Goal: Task Accomplishment & Management: Complete application form

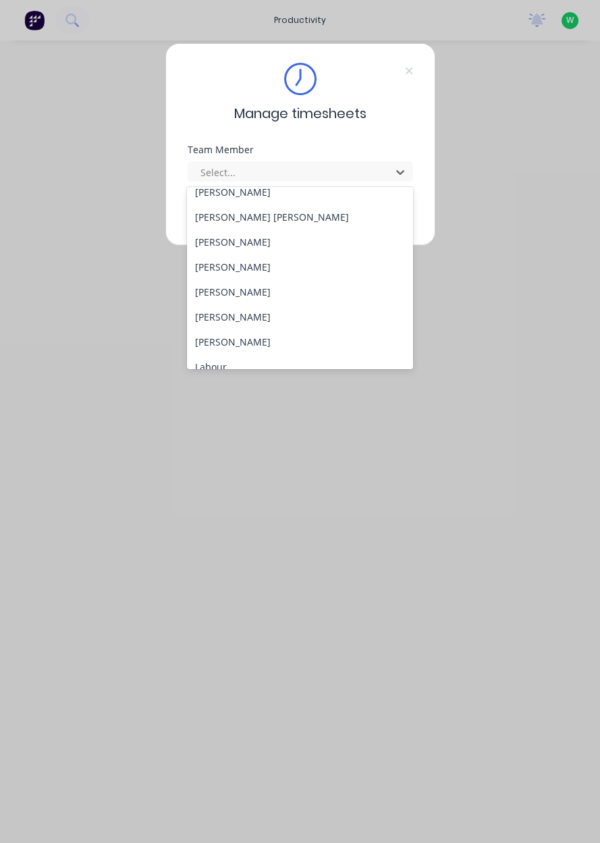
scroll to position [236, 0]
click at [241, 341] on div "[PERSON_NAME]" at bounding box center [300, 341] width 226 height 25
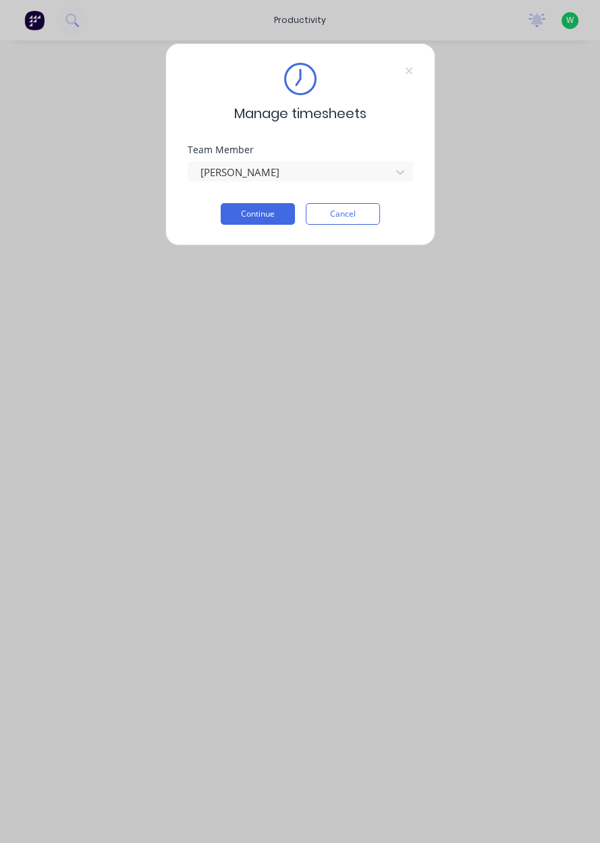
click at [254, 215] on button "Continue" at bounding box center [258, 214] width 74 height 22
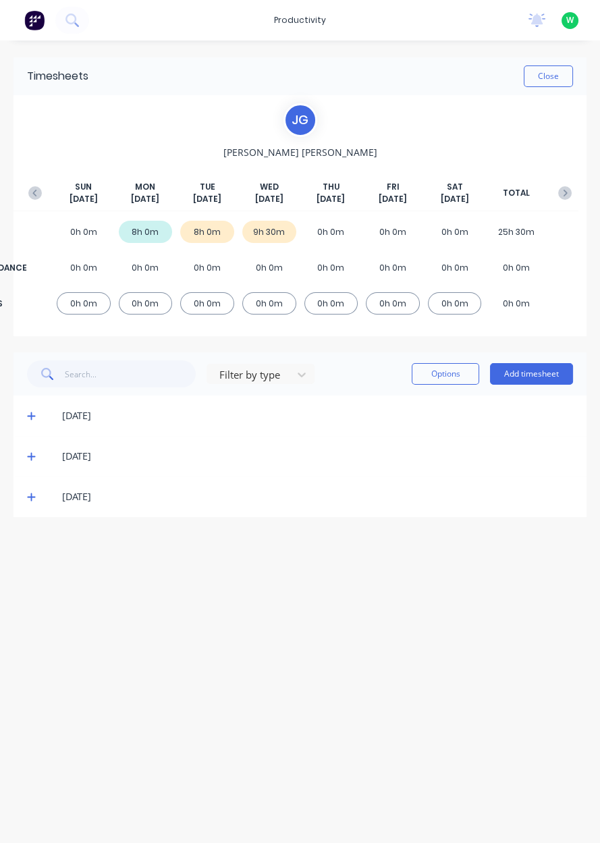
click at [547, 375] on button "Add timesheet" at bounding box center [531, 374] width 83 height 22
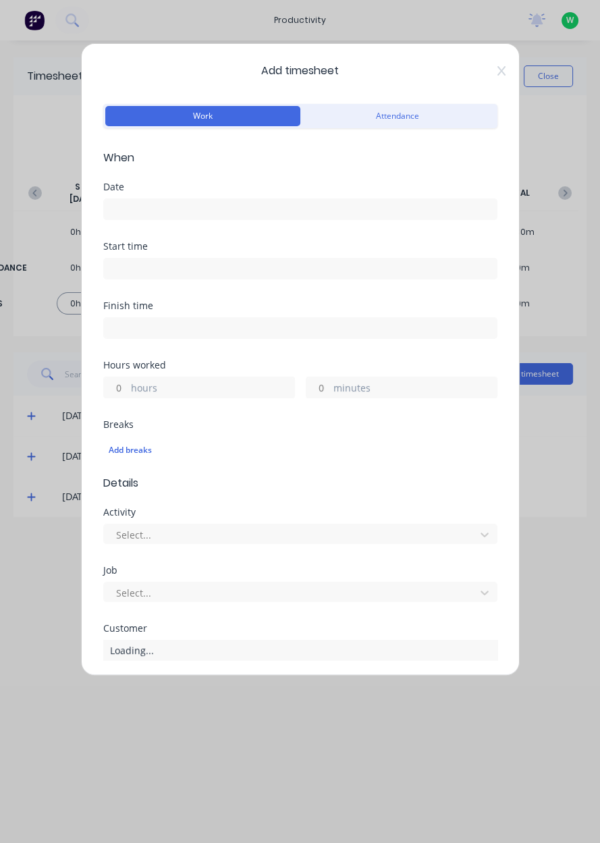
click at [230, 208] on input at bounding box center [300, 209] width 393 height 20
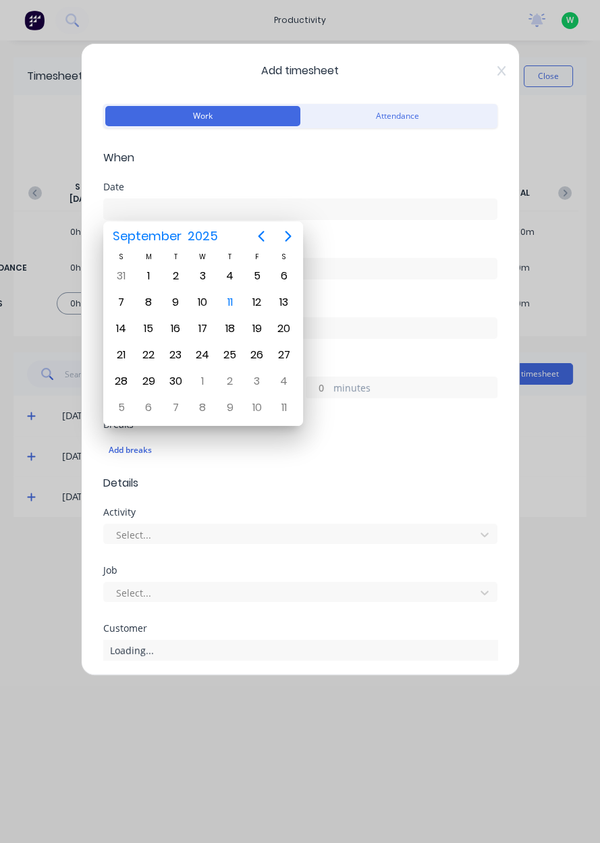
click at [230, 306] on div "11" at bounding box center [230, 302] width 20 height 20
type input "[DATE]"
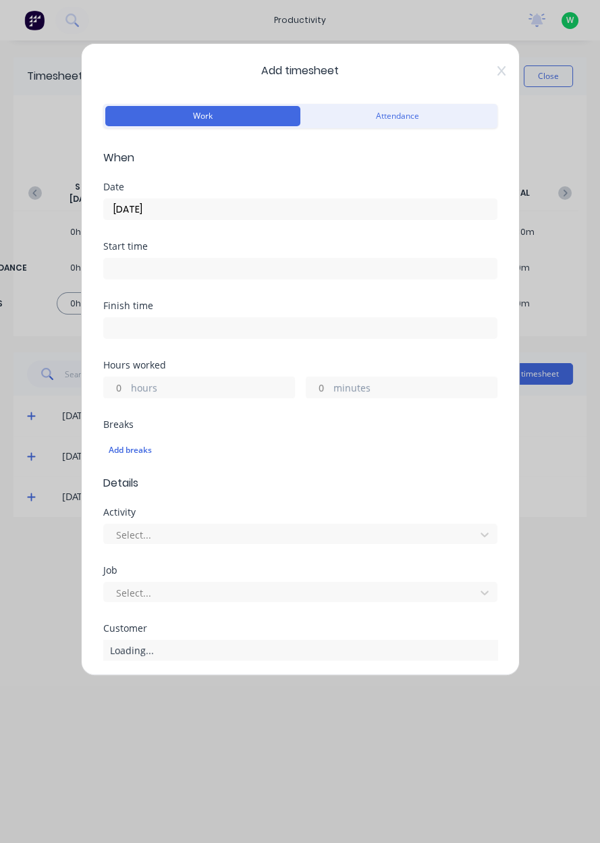
click at [190, 390] on label "hours" at bounding box center [212, 389] width 163 height 17
click at [128, 390] on input "hours" at bounding box center [116, 387] width 24 height 20
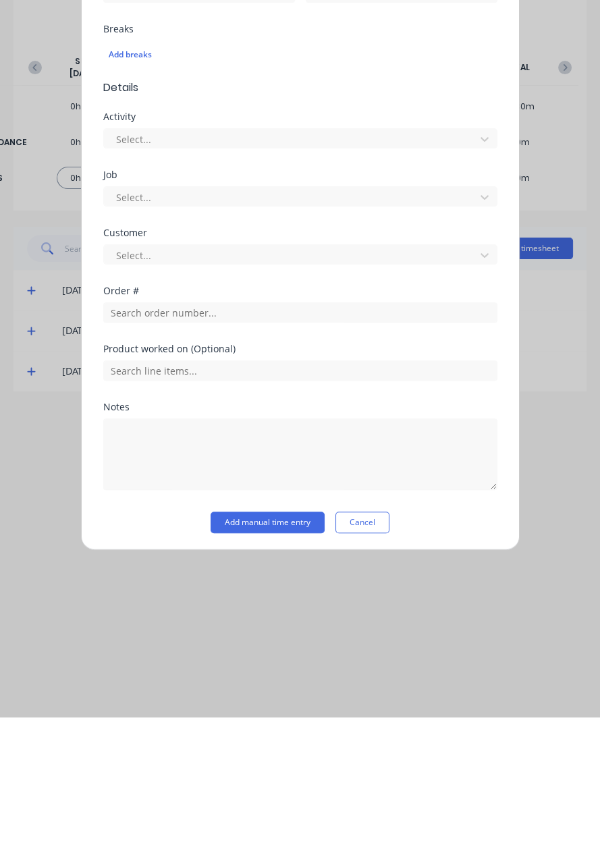
scroll to position [223, 0]
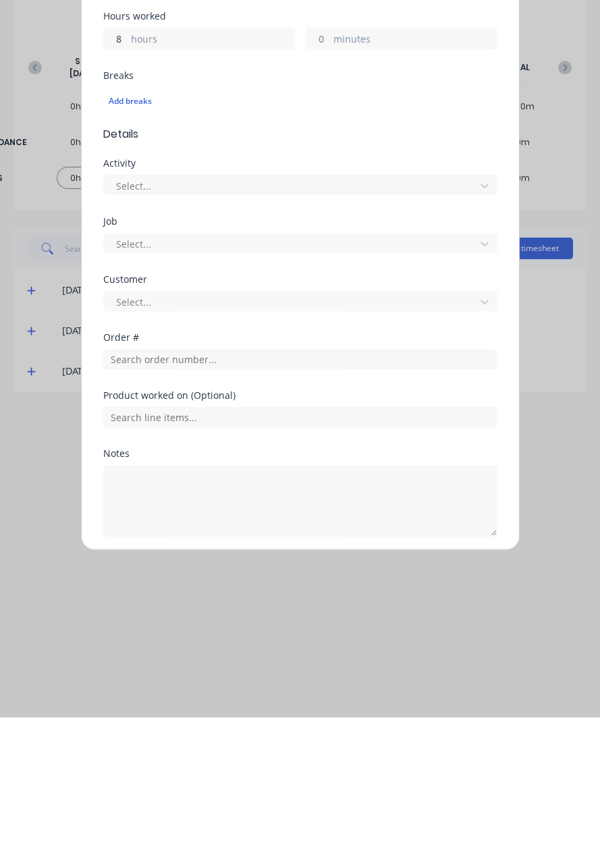
type input "8"
click at [173, 574] on div "Notes" at bounding box center [300, 578] width 394 height 9
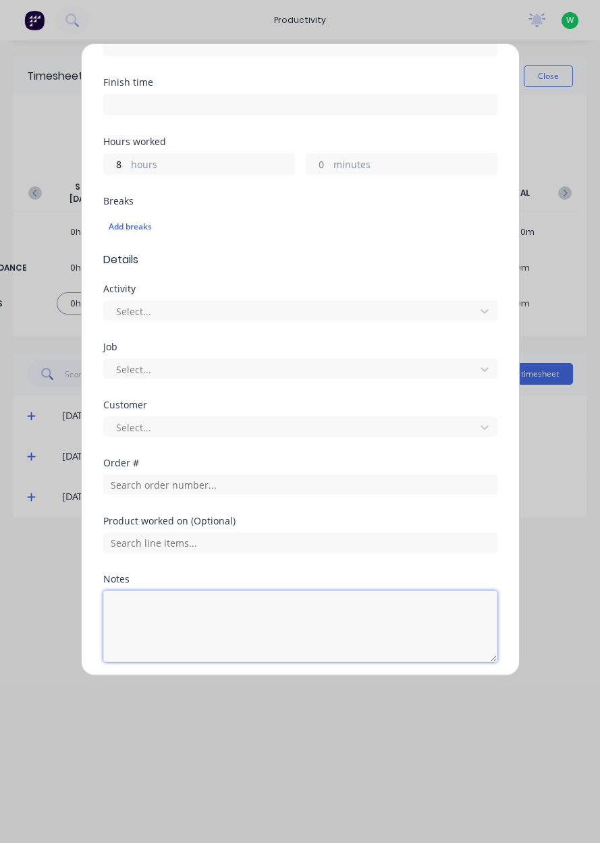
click at [194, 614] on textarea at bounding box center [300, 626] width 394 height 72
click at [308, 625] on textarea "Dendrobium deliveries, a" at bounding box center [300, 626] width 394 height 72
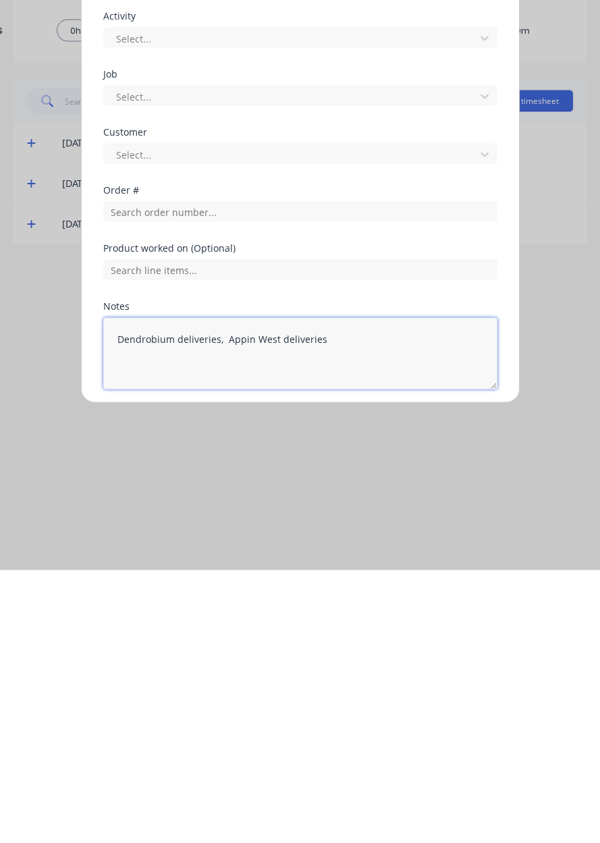
type textarea "Dendrobium deliveries, Appin West deliveries"
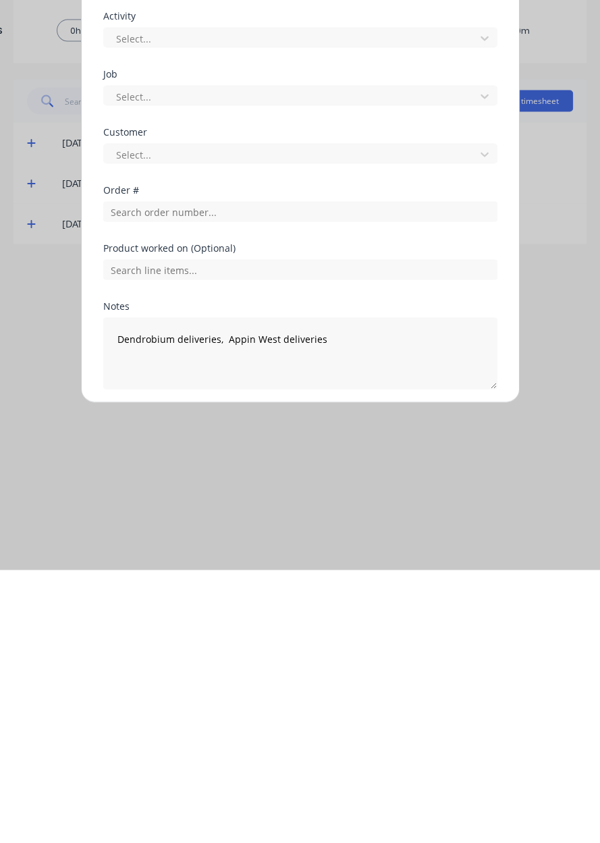
click at [277, 698] on button "Add manual time entry" at bounding box center [268, 695] width 114 height 22
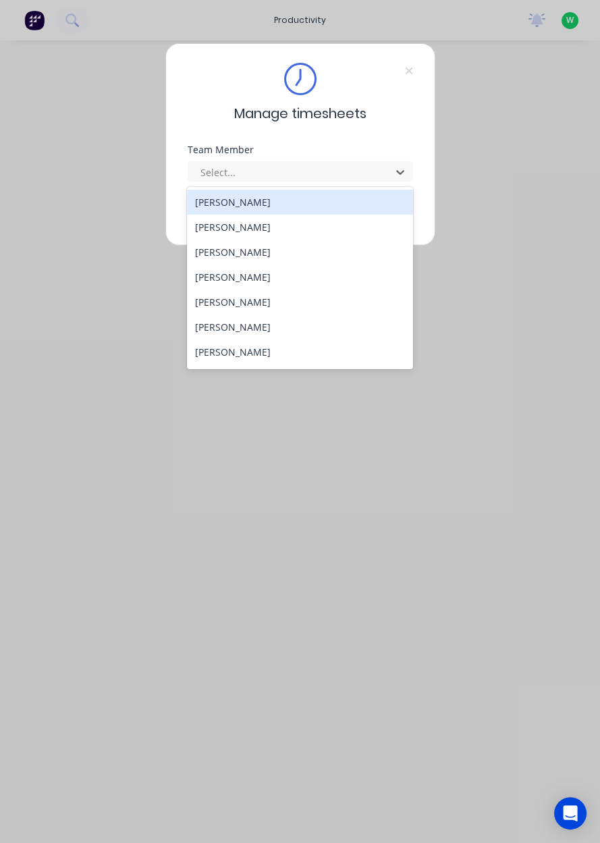
click at [209, 248] on div "Ben McKenzie" at bounding box center [300, 252] width 226 height 25
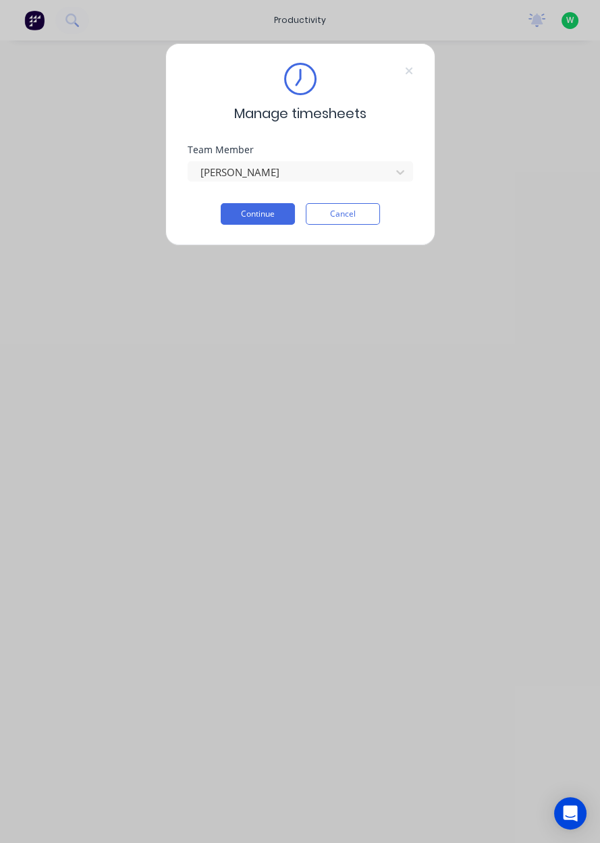
click at [247, 212] on button "Continue" at bounding box center [258, 214] width 74 height 22
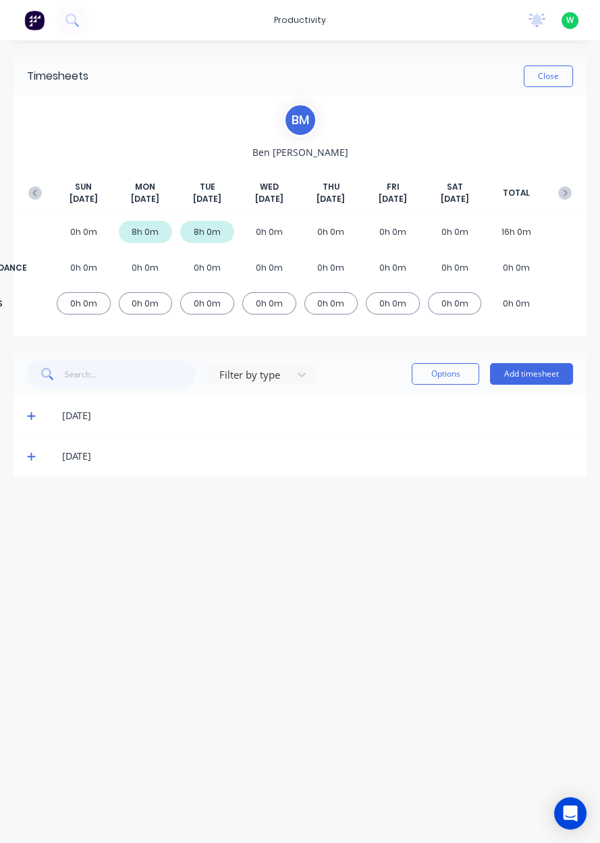
click at [539, 378] on button "Add timesheet" at bounding box center [531, 374] width 83 height 22
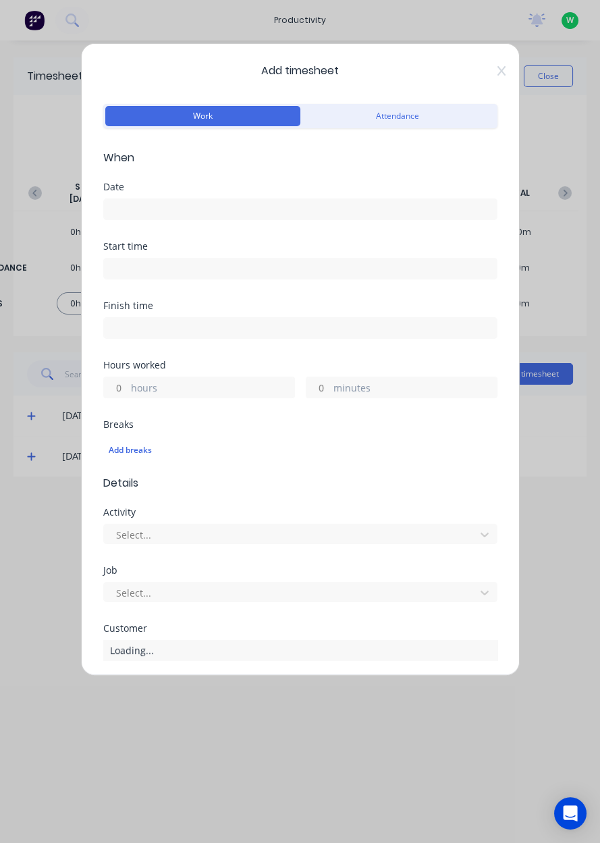
click at [126, 204] on input at bounding box center [300, 209] width 393 height 20
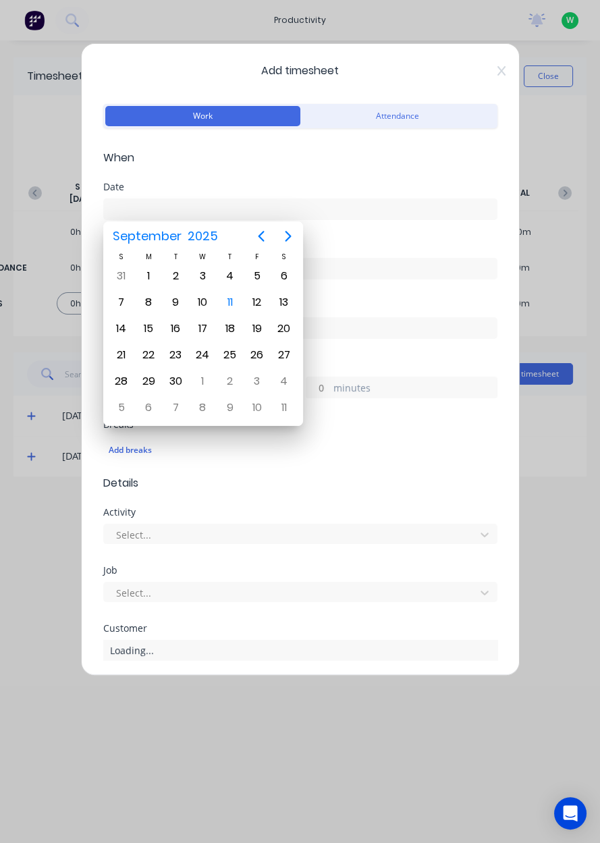
click at [227, 308] on div "11" at bounding box center [230, 302] width 20 height 20
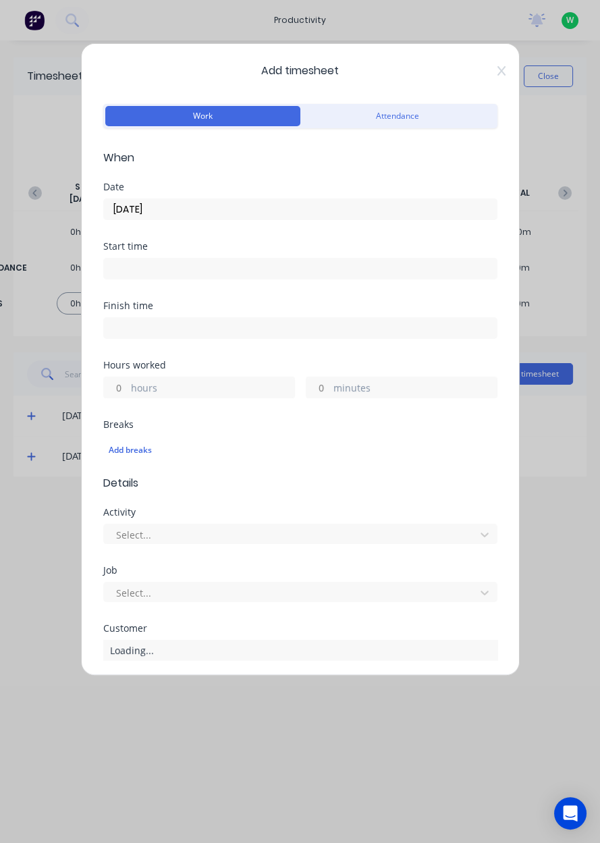
type input "[DATE]"
click at [131, 393] on label "hours" at bounding box center [212, 389] width 163 height 17
click at [128, 393] on input "hours" at bounding box center [116, 387] width 24 height 20
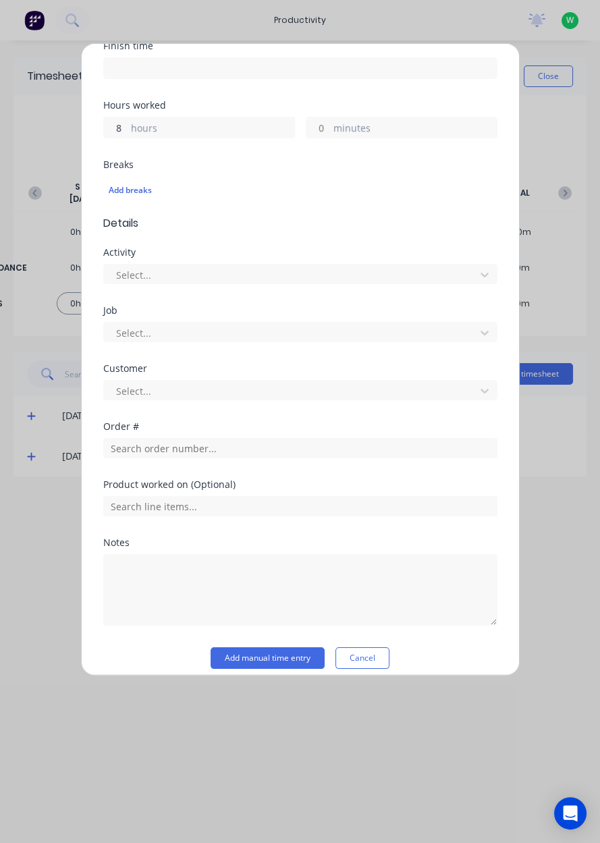
scroll to position [260, 0]
type input "8"
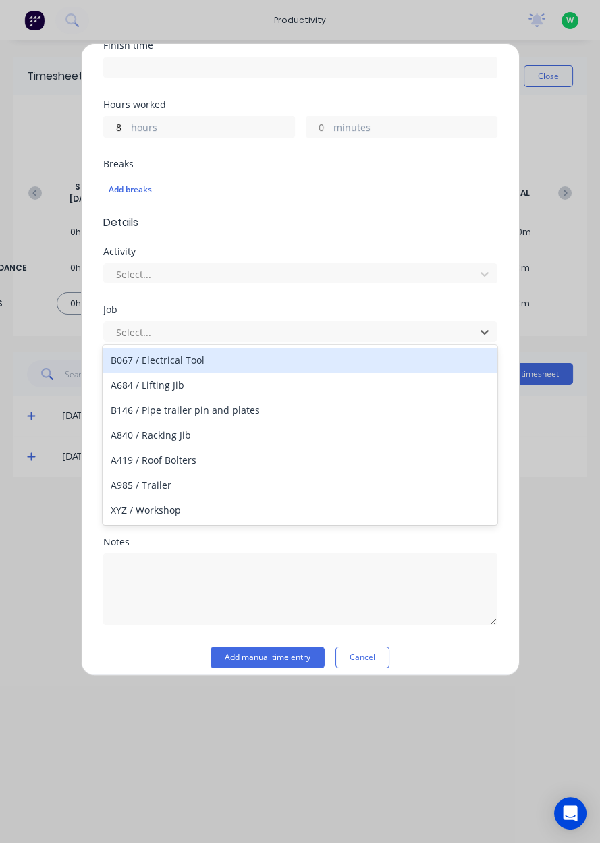
click at [86, 304] on div "Add timesheet Work Attendance When Date 11/09/2025 Start time Finish time Hours…" at bounding box center [300, 359] width 439 height 632
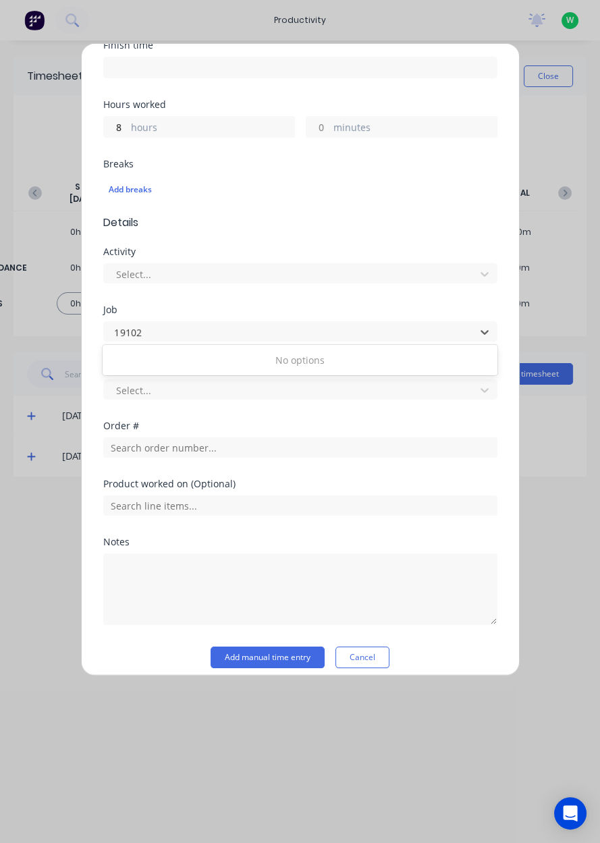
scroll to position [0, 0]
type input "1"
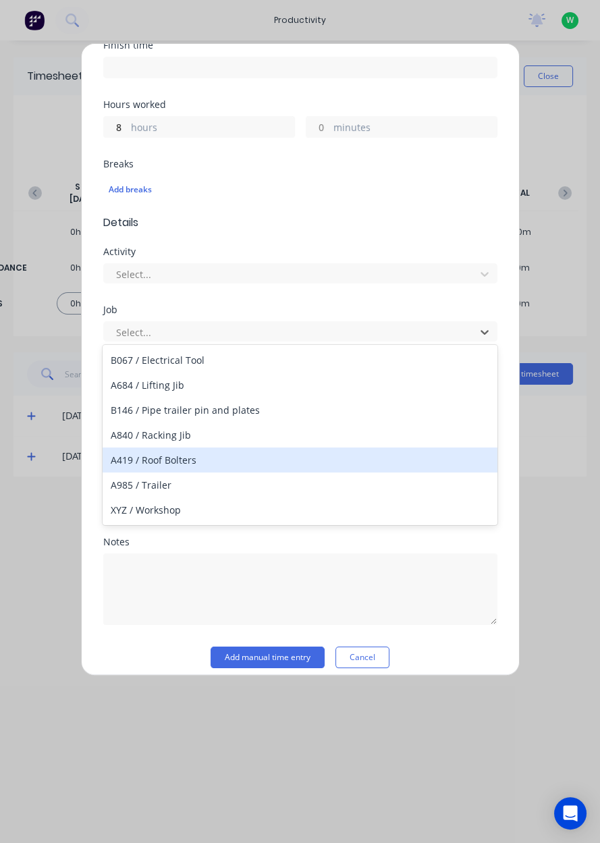
click at [153, 306] on div "Job" at bounding box center [300, 309] width 394 height 9
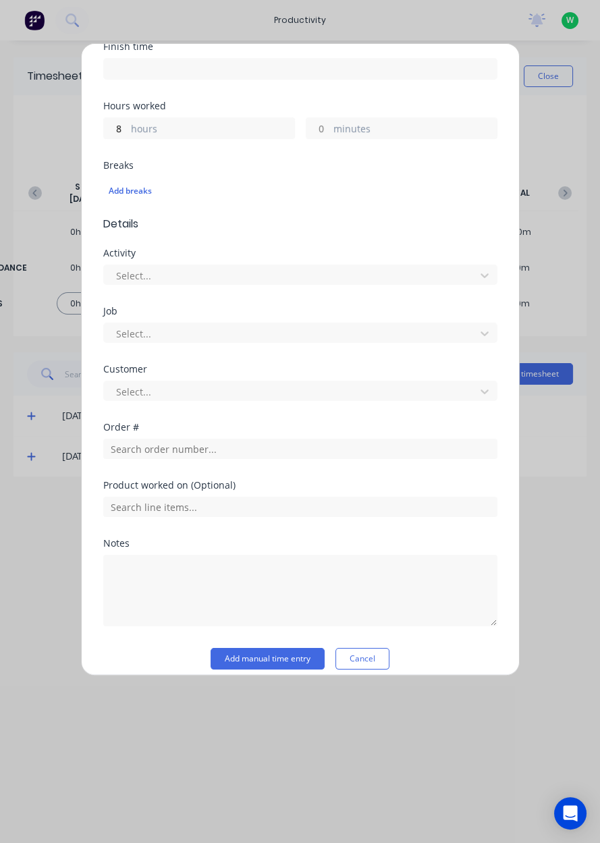
scroll to position [270, 0]
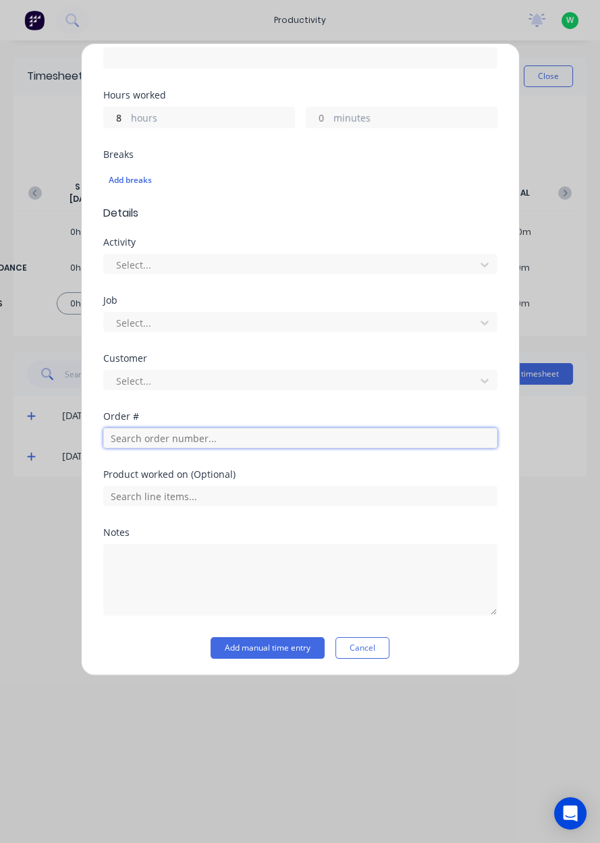
click at [146, 439] on input "text" at bounding box center [300, 438] width 394 height 20
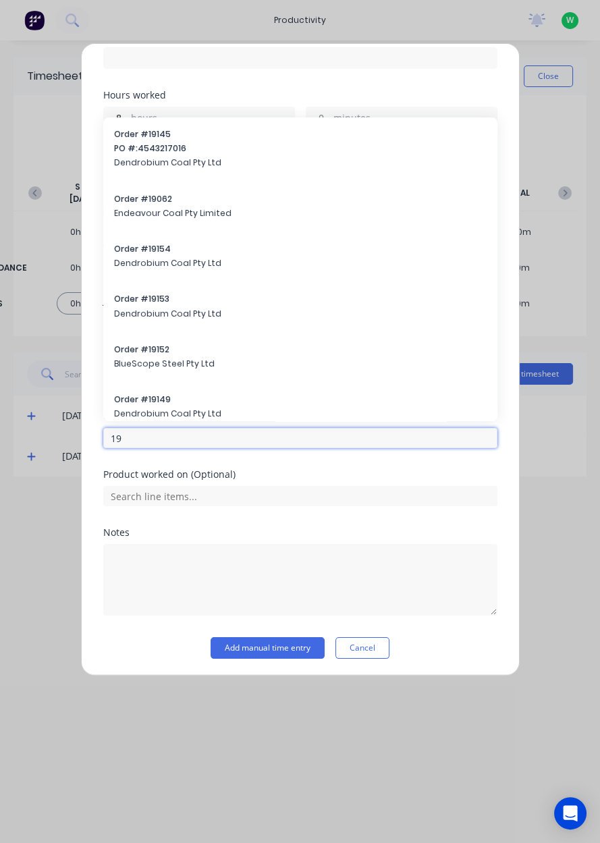
type input "1"
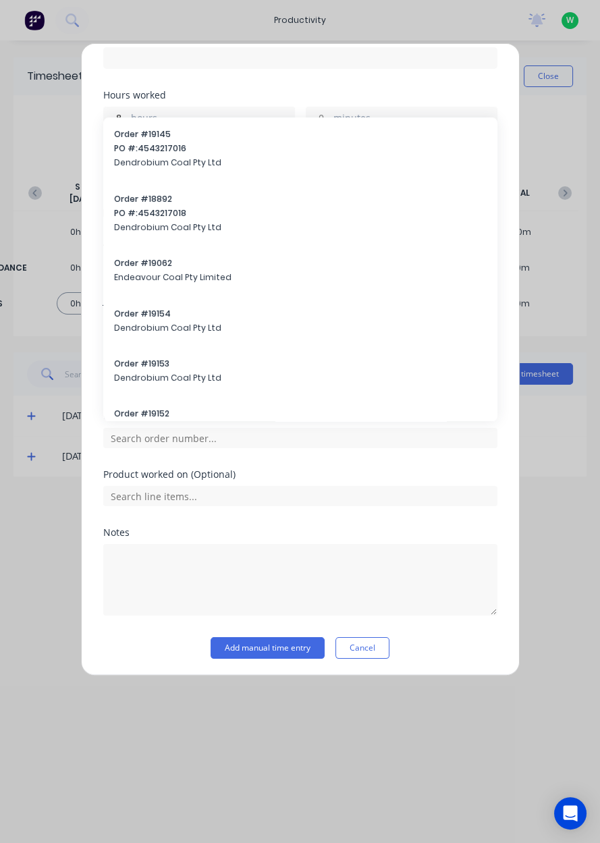
click at [93, 520] on div "Add timesheet Work Attendance When Date 11/09/2025 Start time Finish time Hours…" at bounding box center [300, 359] width 439 height 632
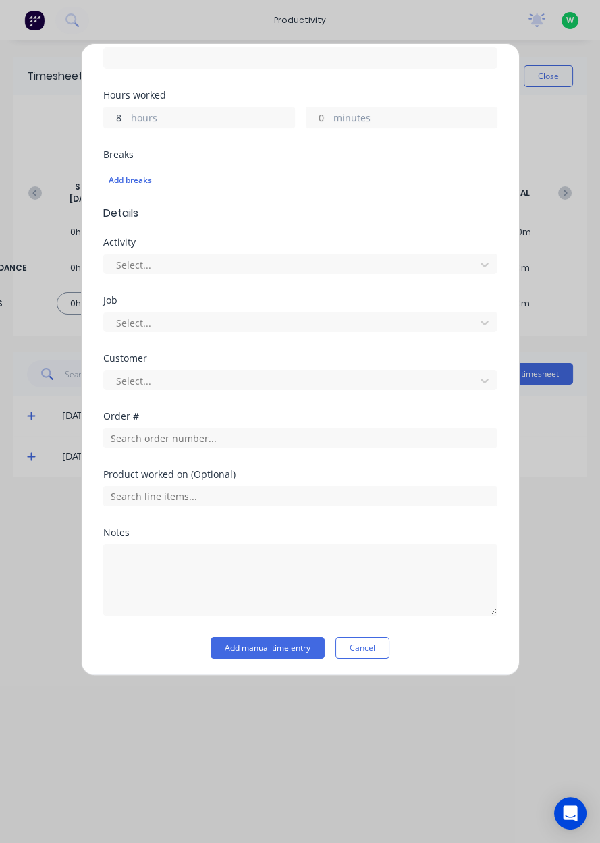
click at [120, 121] on input "8" at bounding box center [116, 117] width 24 height 20
click at [178, 198] on div "Breaks Add breaks" at bounding box center [300, 177] width 394 height 55
click at [131, 439] on input "text" at bounding box center [300, 438] width 394 height 20
click at [140, 438] on input "text" at bounding box center [300, 438] width 394 height 20
click at [140, 439] on input "text" at bounding box center [300, 438] width 394 height 20
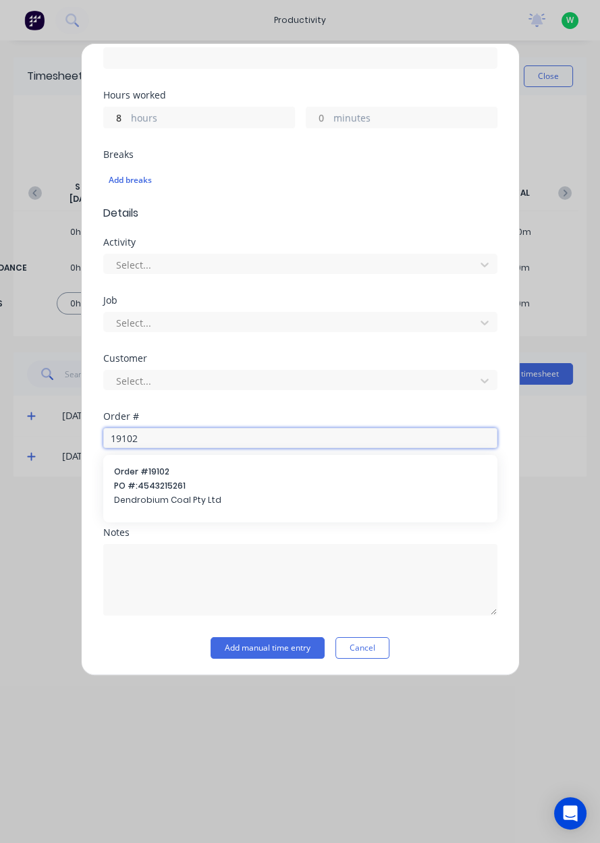
type input "19102"
click at [145, 495] on span "Dendrobium Coal Pty Ltd" at bounding box center [300, 500] width 372 height 12
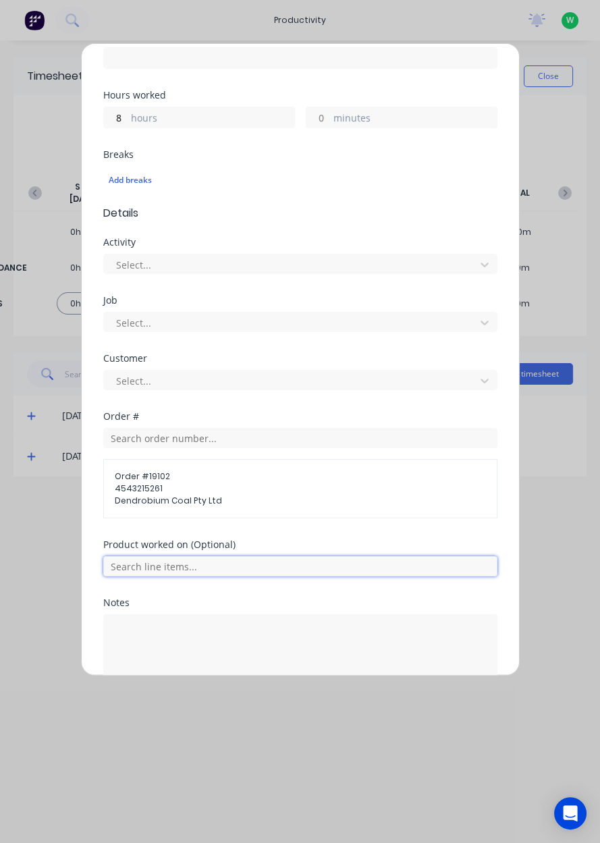
click at [144, 562] on input "text" at bounding box center [300, 566] width 394 height 20
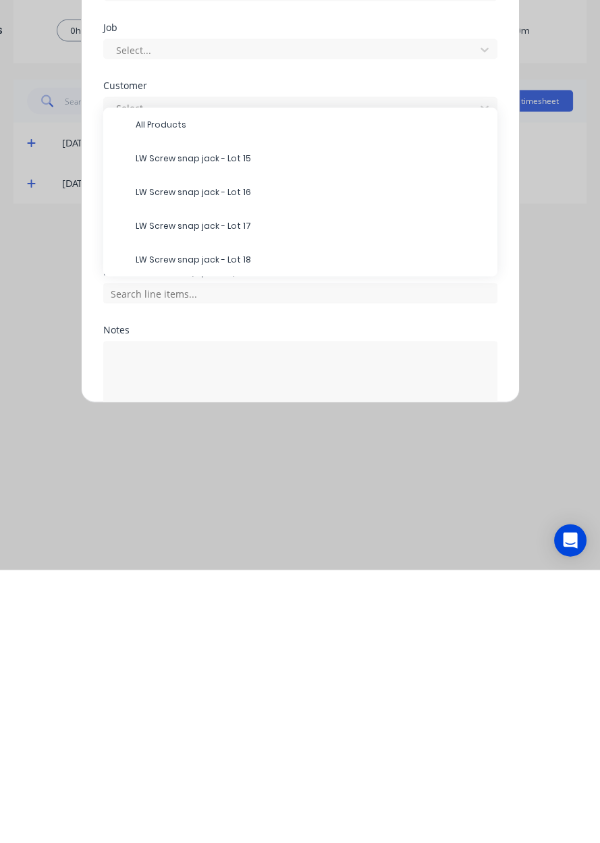
click at [169, 464] on span "LW Screw snap jack - Lot 16" at bounding box center [311, 465] width 351 height 12
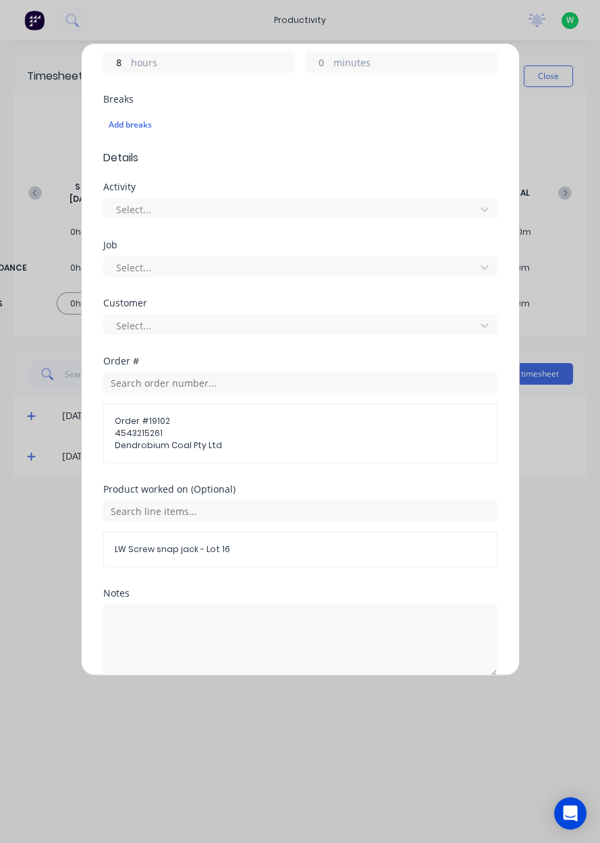
scroll to position [385, 0]
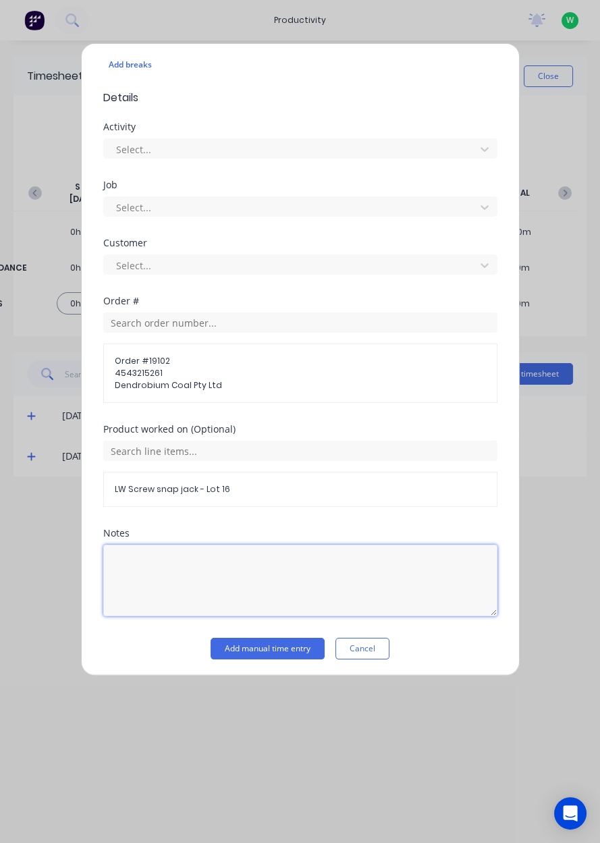
click at [140, 567] on textarea at bounding box center [300, 581] width 394 height 72
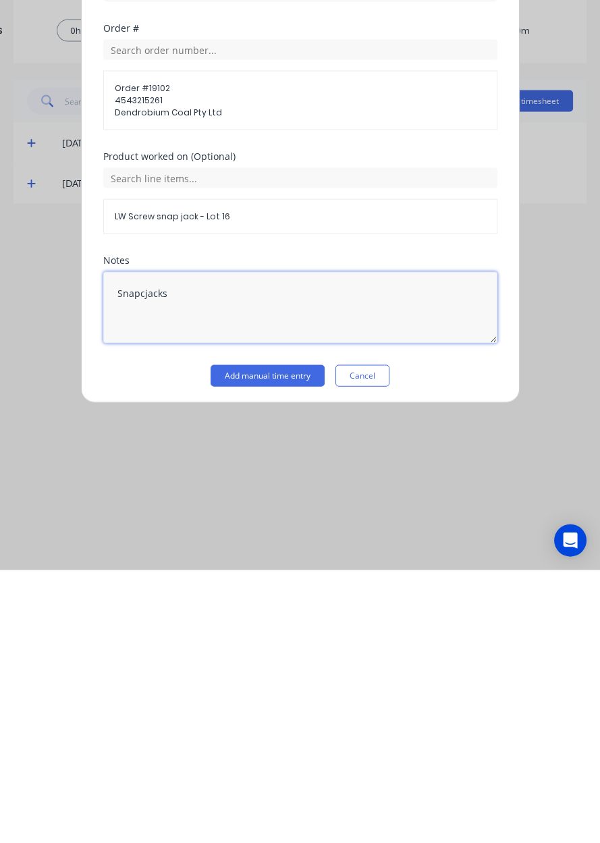
type textarea "Snapcjacks"
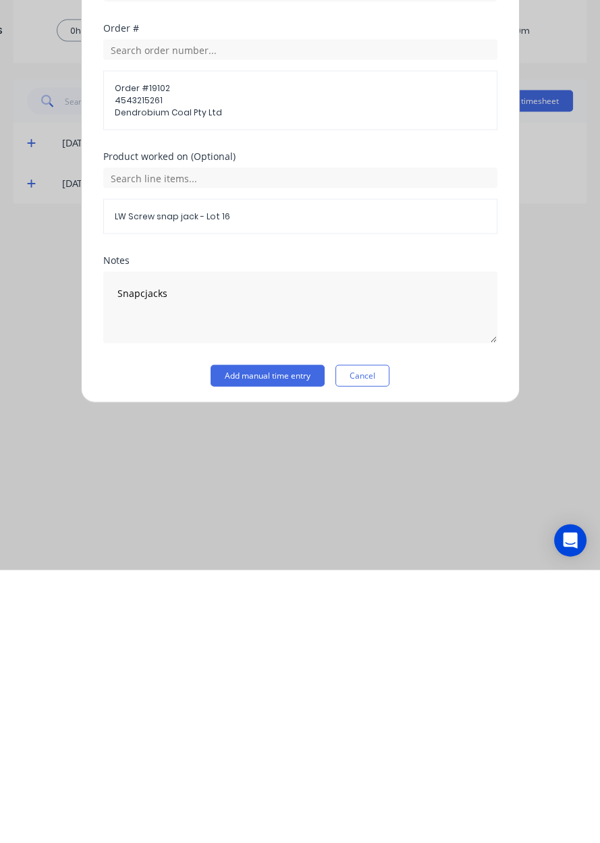
click at [256, 648] on button "Add manual time entry" at bounding box center [268, 649] width 114 height 22
